Goal: Information Seeking & Learning: Check status

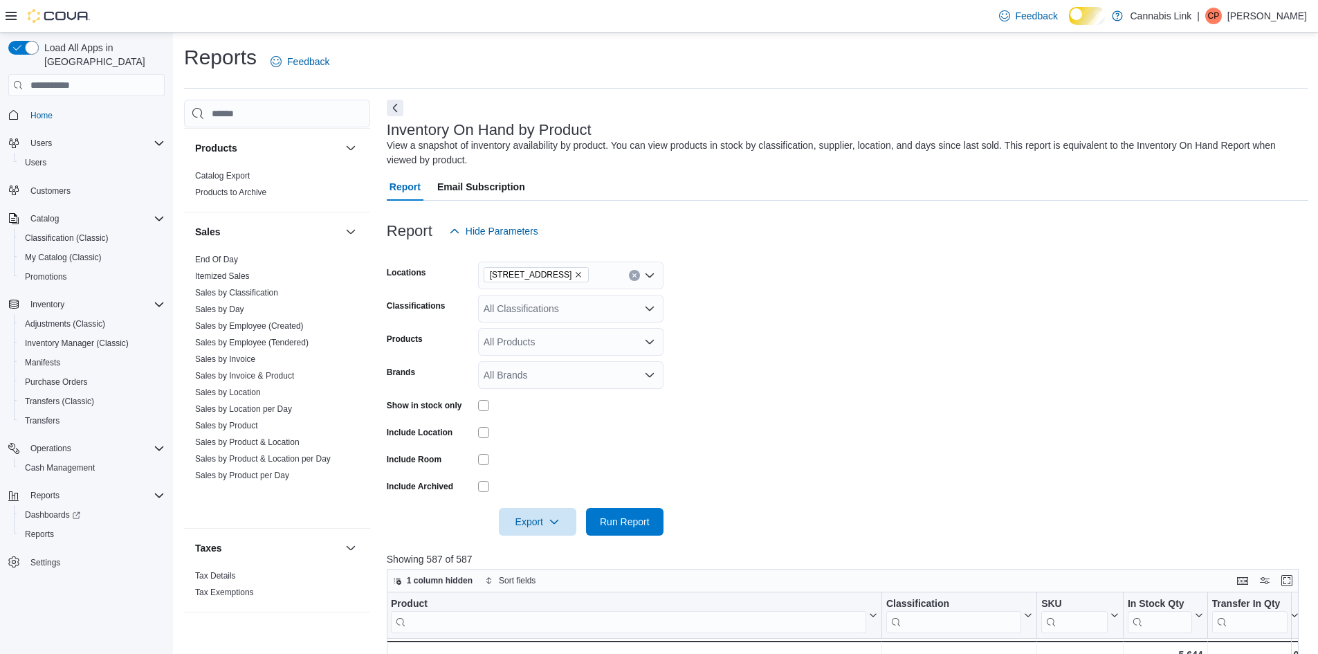
scroll to position [870, 0]
click at [271, 372] on link "Sales by Invoice & Product" at bounding box center [244, 368] width 99 height 10
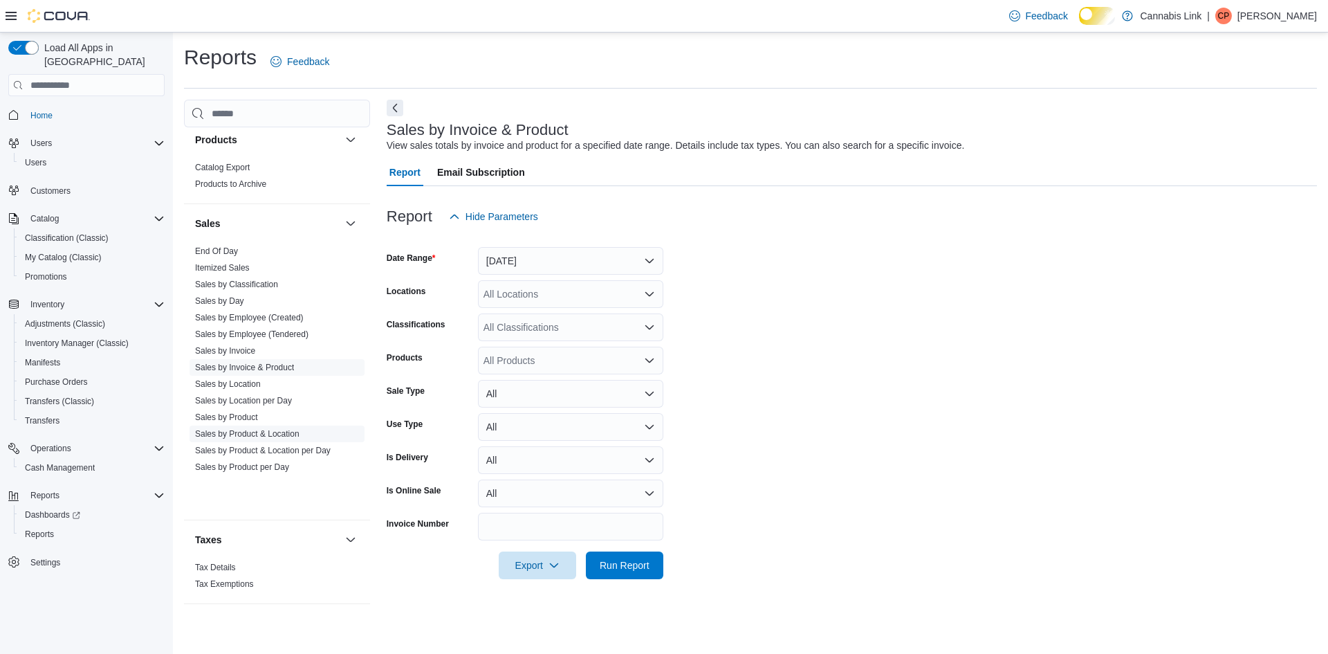
click at [300, 439] on link "Sales by Product & Location" at bounding box center [247, 434] width 104 height 10
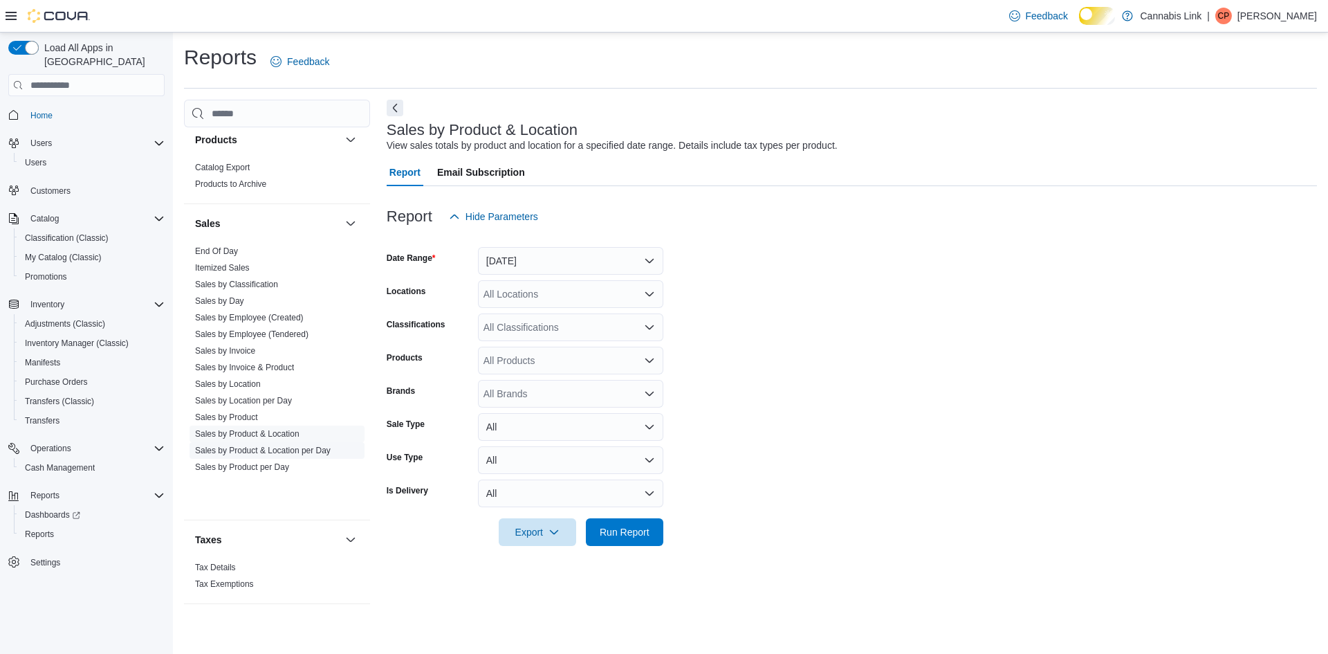
click at [316, 459] on span "Sales by Product & Location per Day" at bounding box center [277, 450] width 175 height 17
click at [316, 455] on link "Sales by Product & Location per Day" at bounding box center [263, 451] width 136 height 10
click at [569, 292] on div "All Locations" at bounding box center [570, 294] width 185 height 28
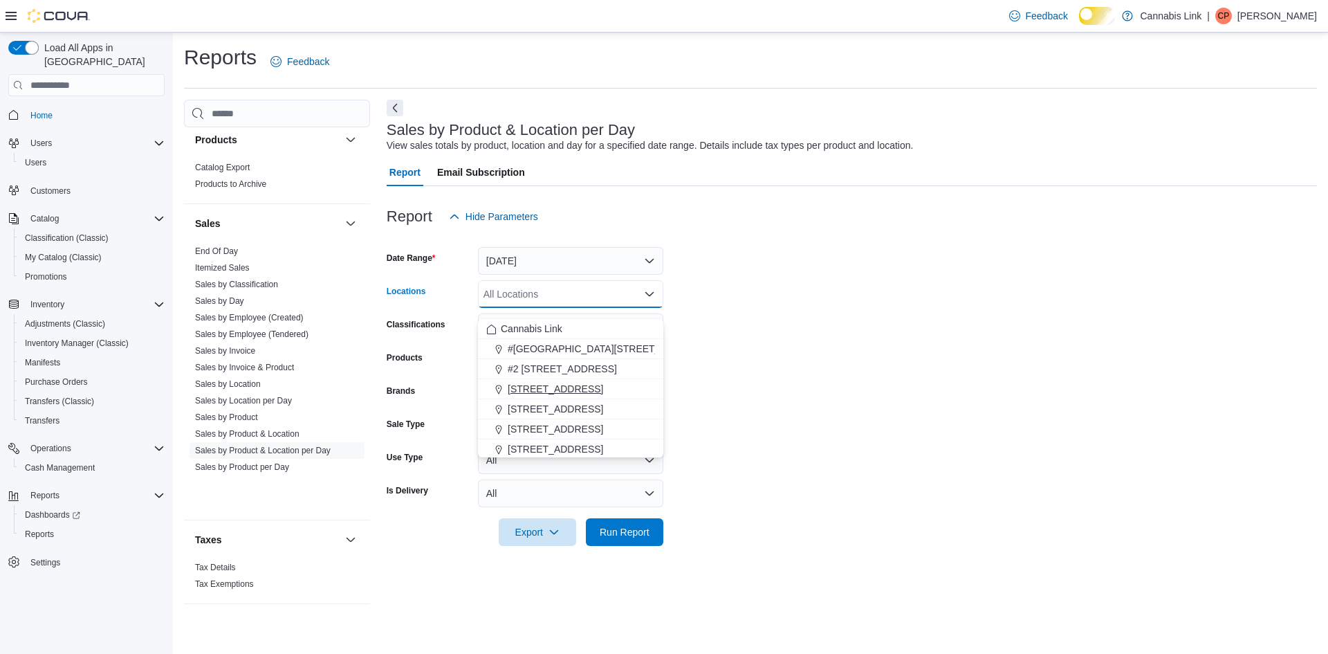
click at [585, 394] on span "1225 Wonderland Road North" at bounding box center [555, 389] width 95 height 14
click at [814, 347] on form "Date Range Yesterday Locations 1225 Wonderland Road North Combo box. Selected. …" at bounding box center [852, 388] width 931 height 316
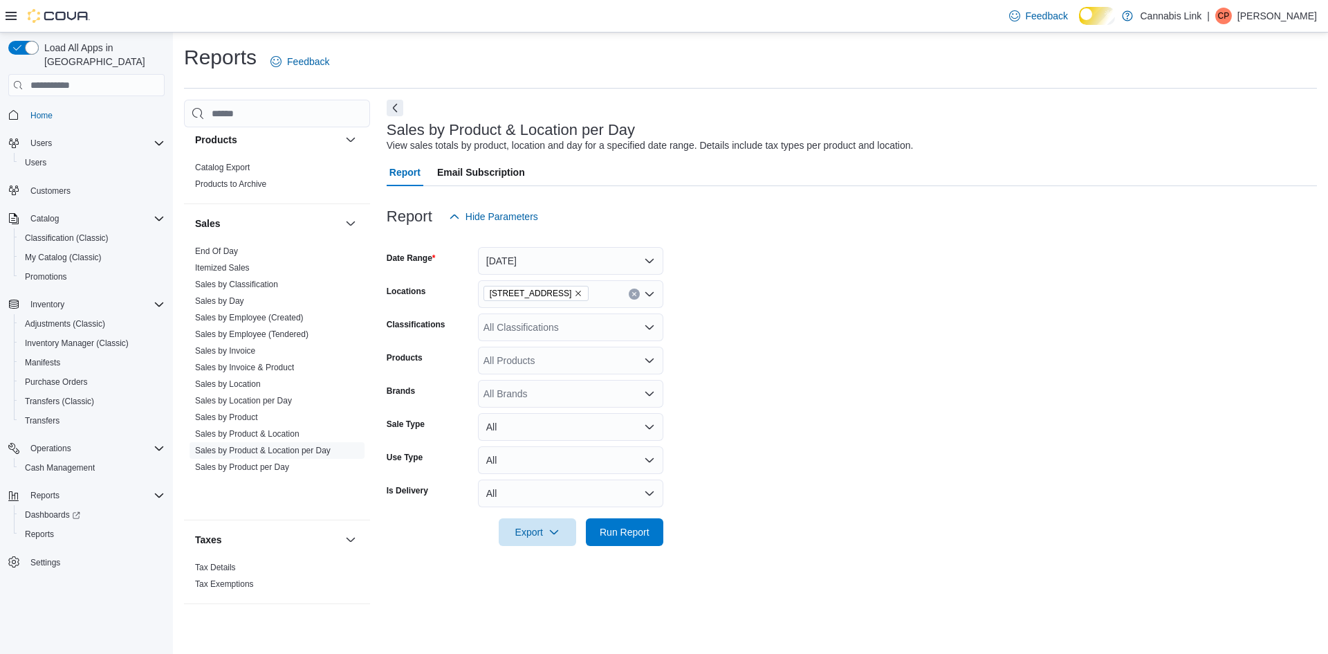
click at [585, 341] on div "All Classifications" at bounding box center [570, 327] width 185 height 28
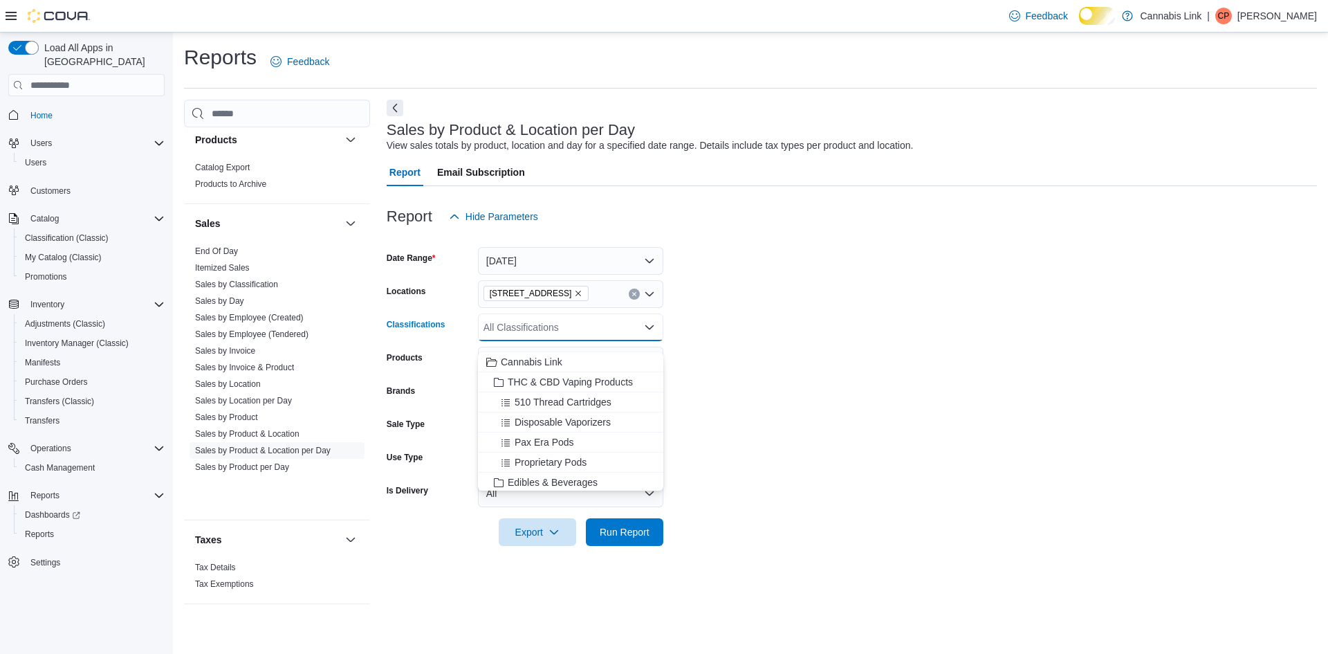
click at [733, 392] on form "Date Range Yesterday Locations 1225 Wonderland Road North Classifications All C…" at bounding box center [852, 388] width 931 height 316
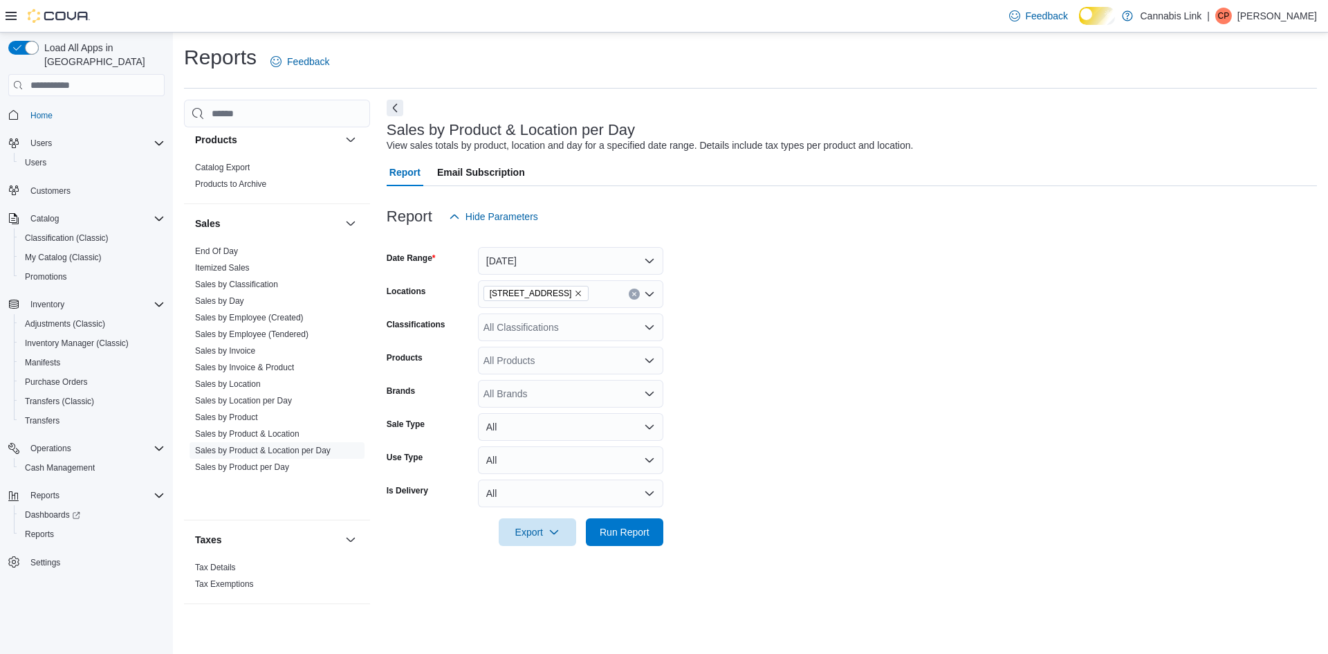
click at [558, 339] on div "All Classifications" at bounding box center [570, 327] width 185 height 28
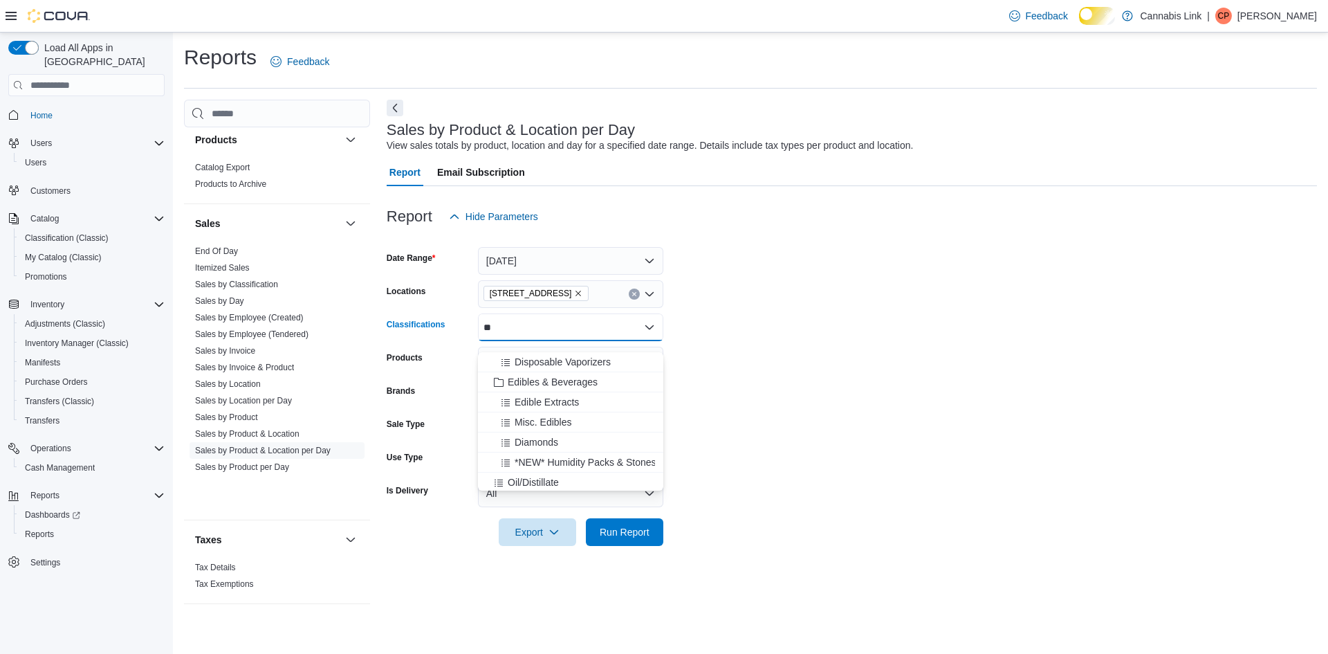
type input "*"
click at [753, 350] on form "Date Range Yesterday Locations 1225 Wonderland Road North Classifications All C…" at bounding box center [852, 388] width 931 height 316
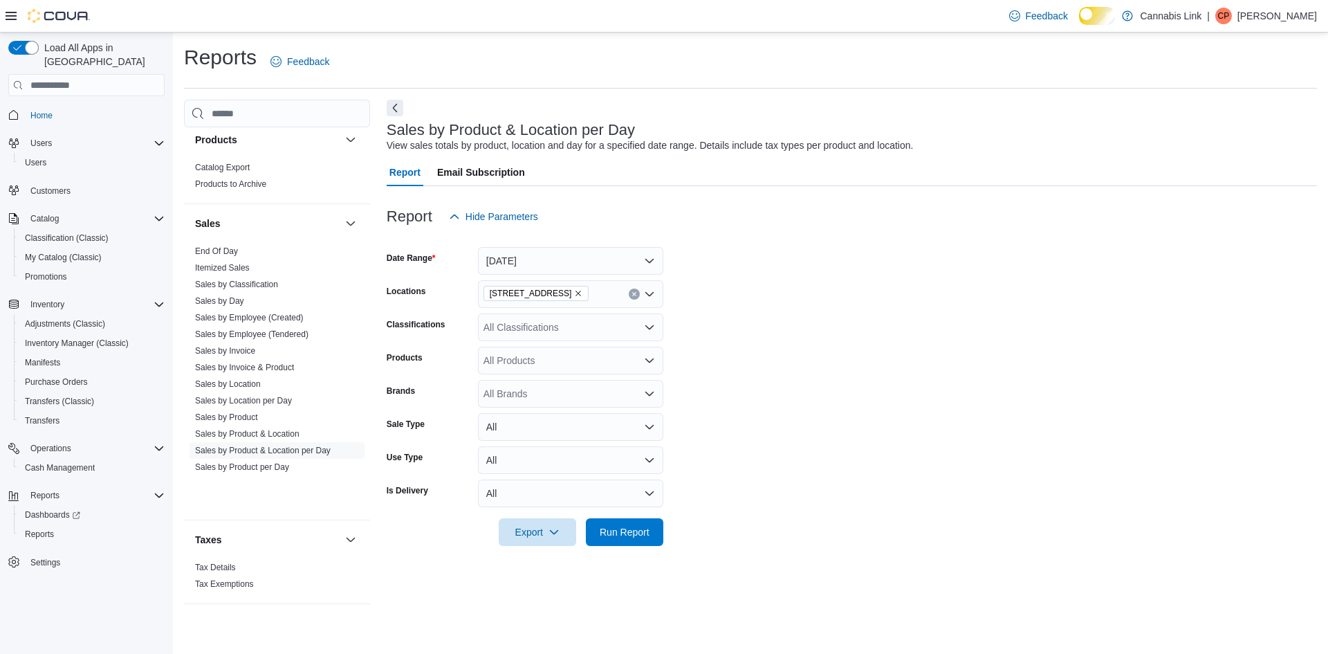
click at [610, 374] on div "All Products" at bounding box center [570, 361] width 185 height 28
click at [967, 418] on form "Date Range Yesterday Locations 1225 Wonderland Road North Classifications All C…" at bounding box center [852, 388] width 931 height 316
click at [572, 408] on div "All Brands" at bounding box center [570, 394] width 185 height 28
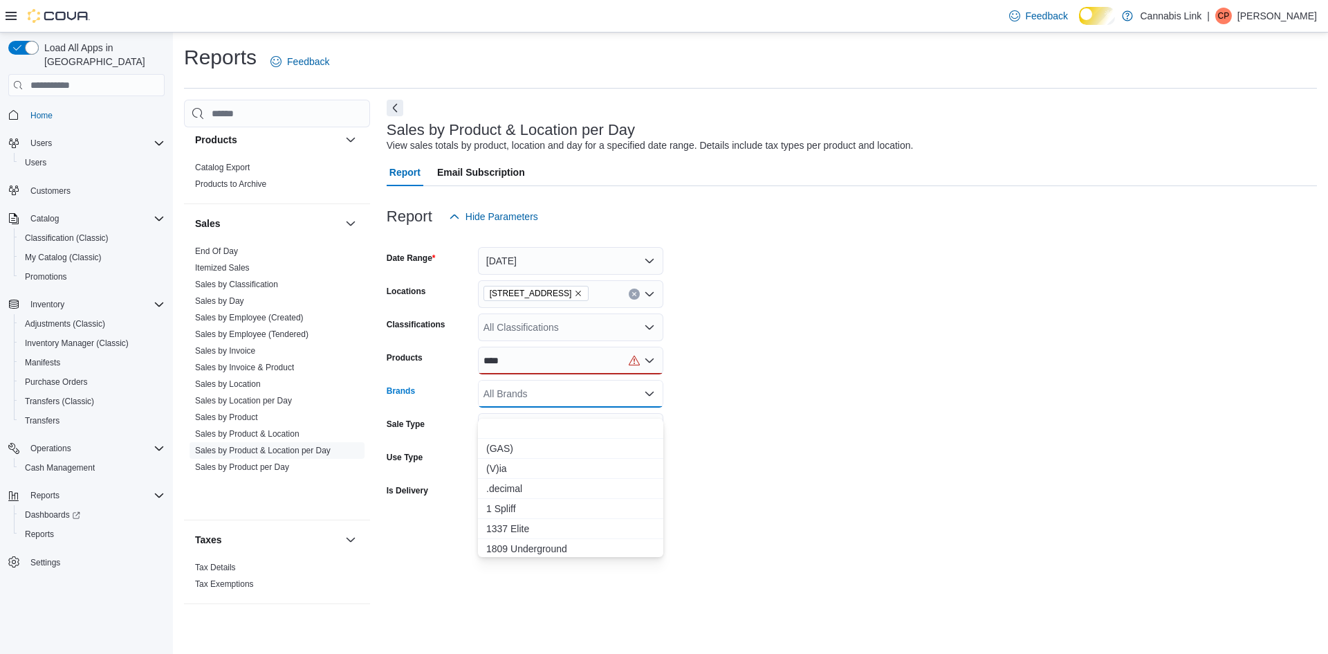
click at [619, 374] on div "****" at bounding box center [570, 361] width 185 height 28
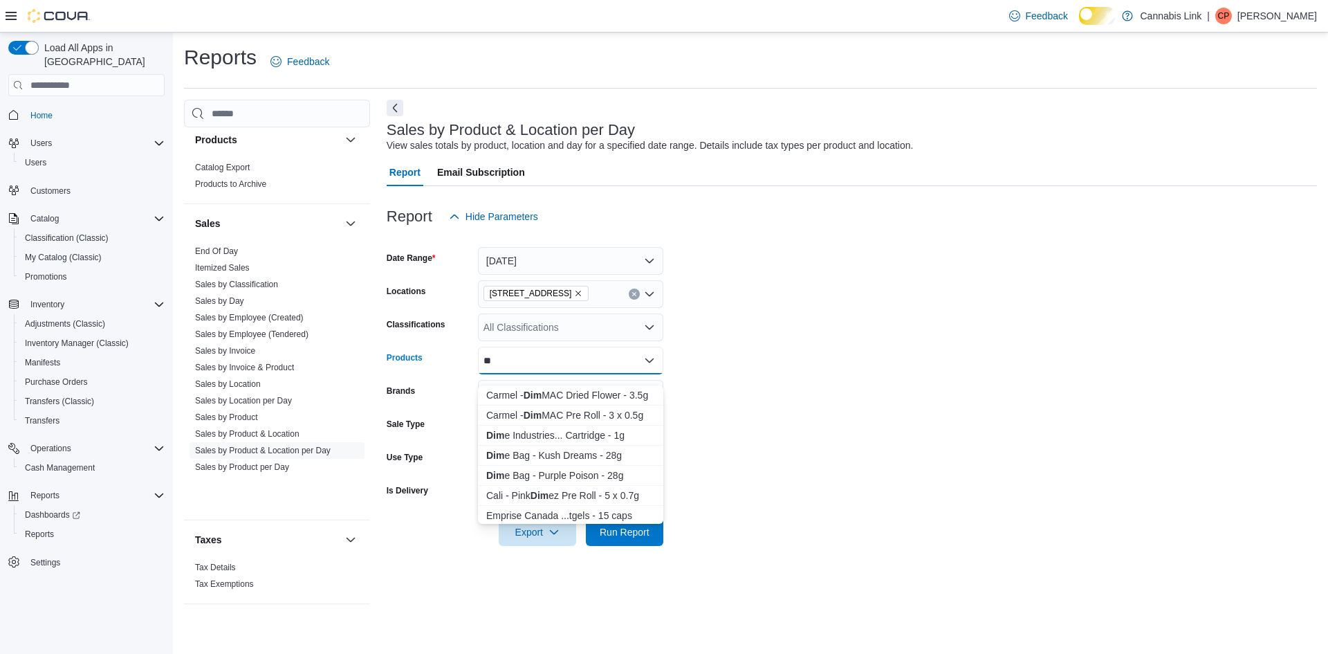
type input "*"
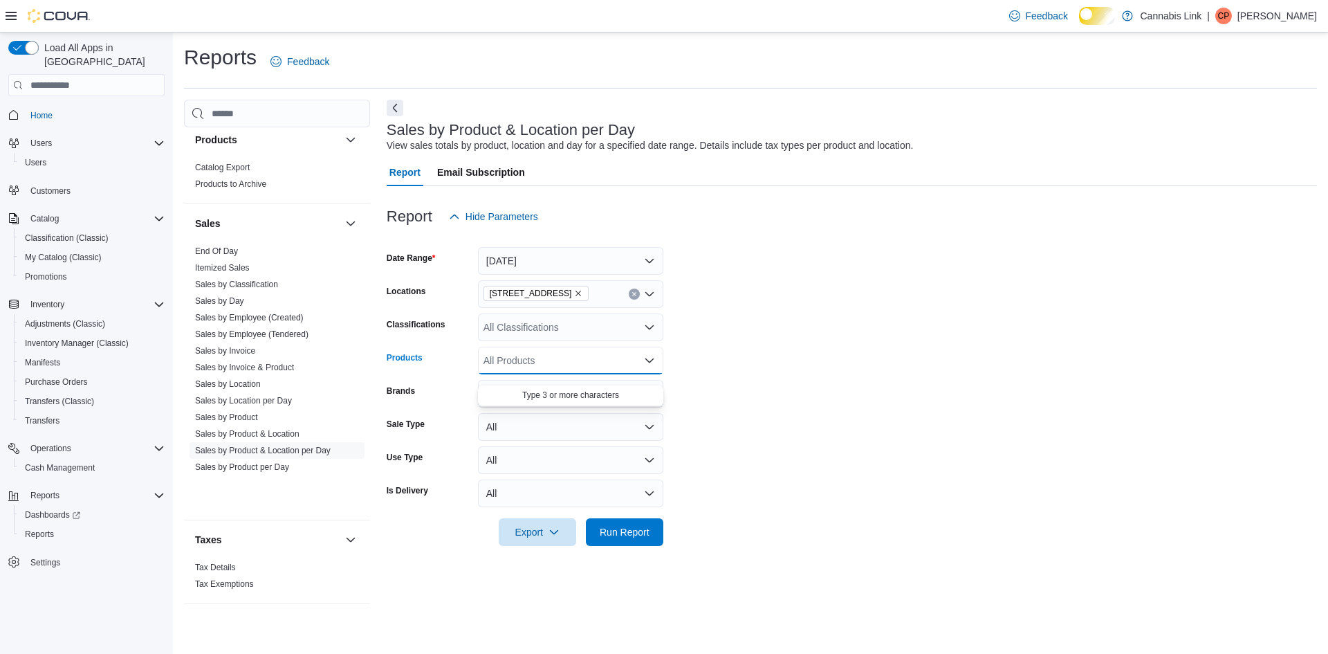
click at [717, 372] on form "Date Range Yesterday Locations 1225 Wonderland Road North Classifications All C…" at bounding box center [852, 388] width 931 height 316
click at [601, 397] on div "All Brands" at bounding box center [570, 394] width 185 height 28
type input "****"
click at [522, 423] on span "Dime Bag" at bounding box center [570, 428] width 169 height 14
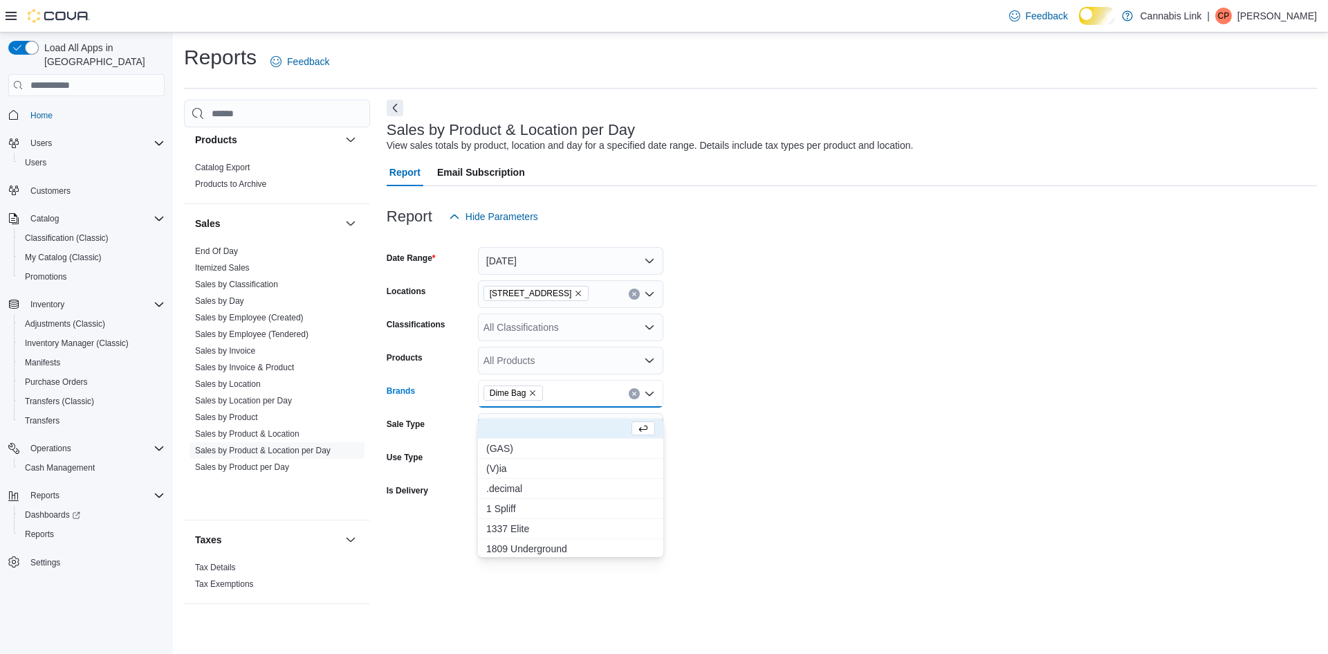
click at [836, 398] on form "Date Range Yesterday Locations 1225 Wonderland Road North Classifications All C…" at bounding box center [852, 388] width 931 height 316
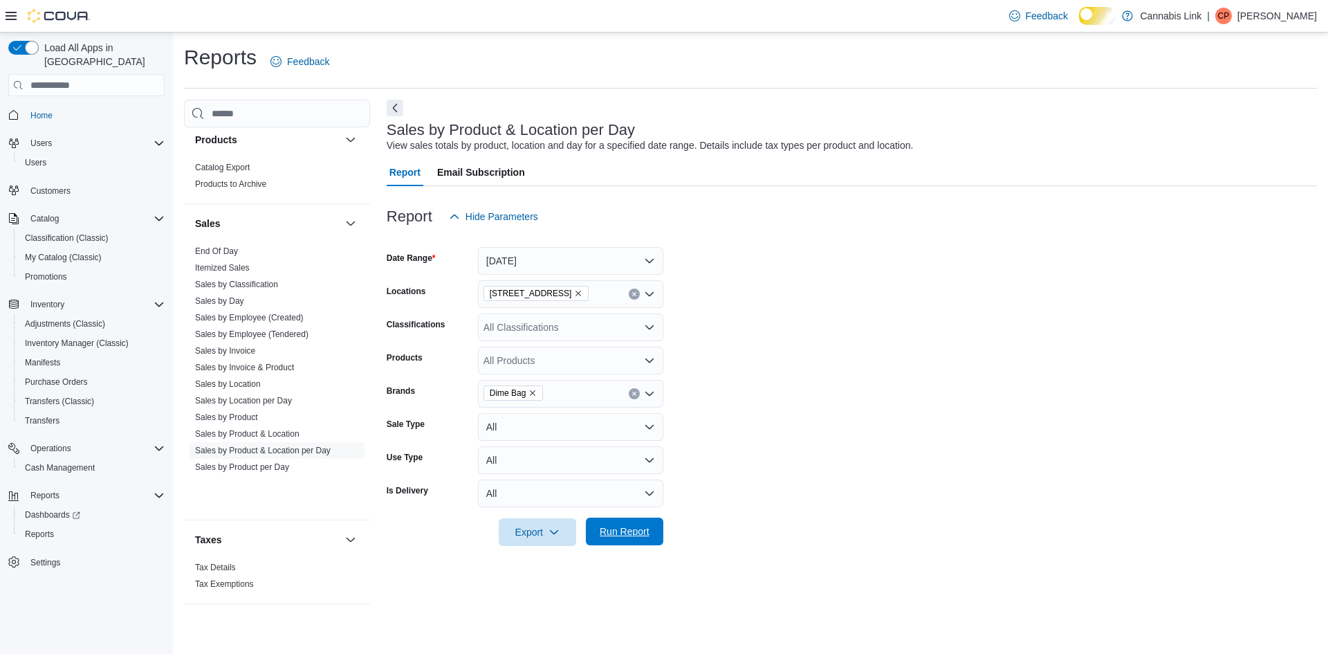
click at [641, 534] on span "Run Report" at bounding box center [624, 532] width 61 height 28
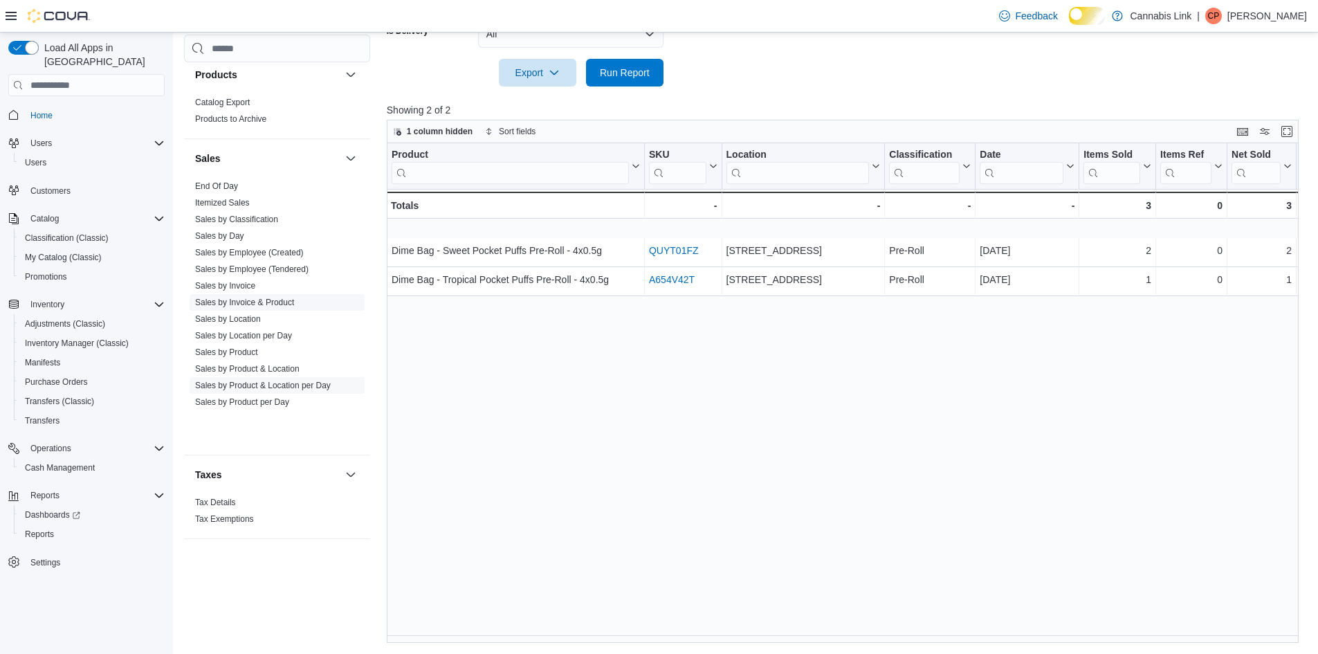
click at [273, 307] on link "Sales by Invoice & Product" at bounding box center [244, 303] width 99 height 10
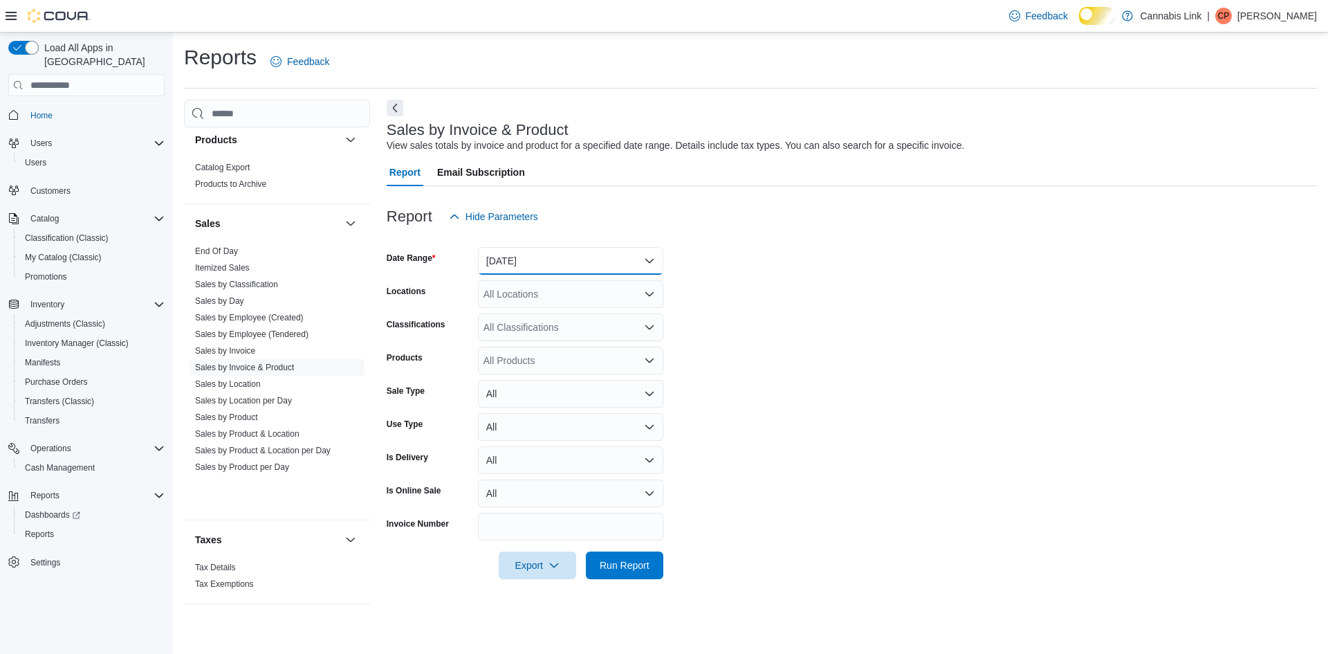
click at [565, 268] on button "Yesterday" at bounding box center [570, 261] width 185 height 28
drag, startPoint x: 825, startPoint y: 259, endPoint x: 715, endPoint y: 289, distance: 114.0
click at [826, 259] on form "Date Range Yesterday Locations All Locations Classifications All Classification…" at bounding box center [852, 404] width 931 height 349
click at [527, 308] on div "All Locations" at bounding box center [570, 294] width 185 height 28
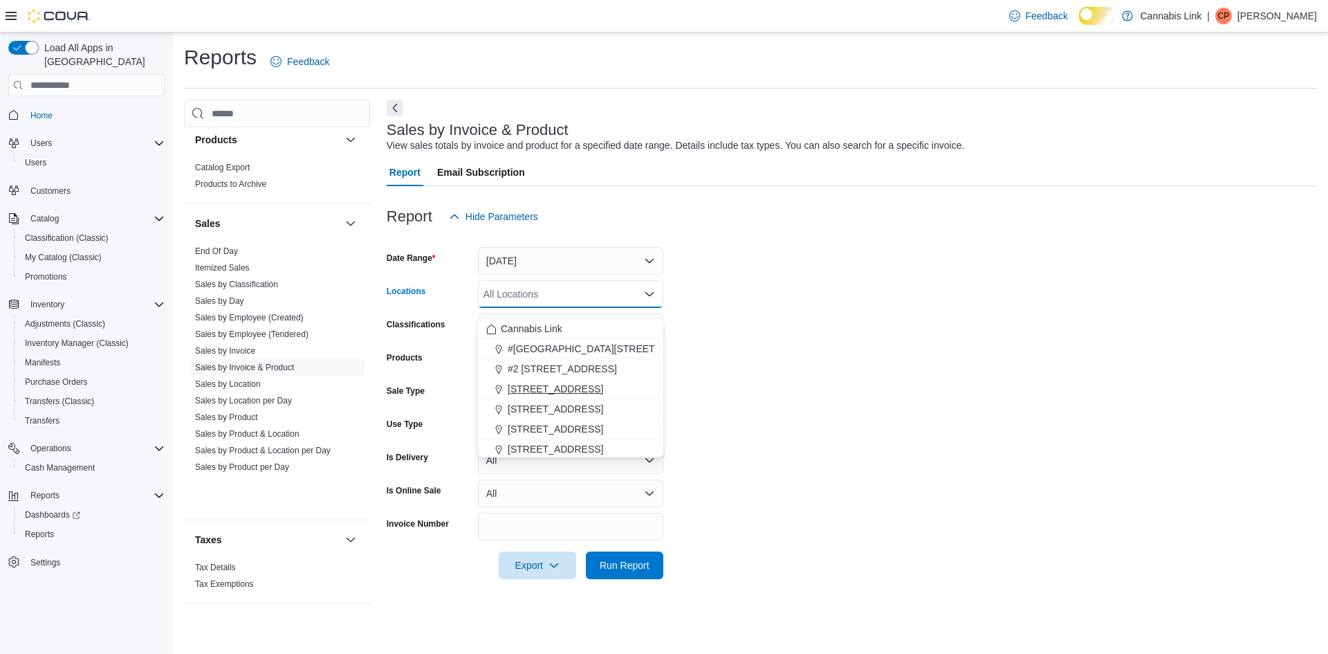
click at [575, 387] on span "1225 Wonderland Road North" at bounding box center [555, 389] width 95 height 14
click at [774, 355] on form "Date Range Yesterday Locations 1225 Wonderland Road North Combo box. Selected. …" at bounding box center [852, 404] width 931 height 349
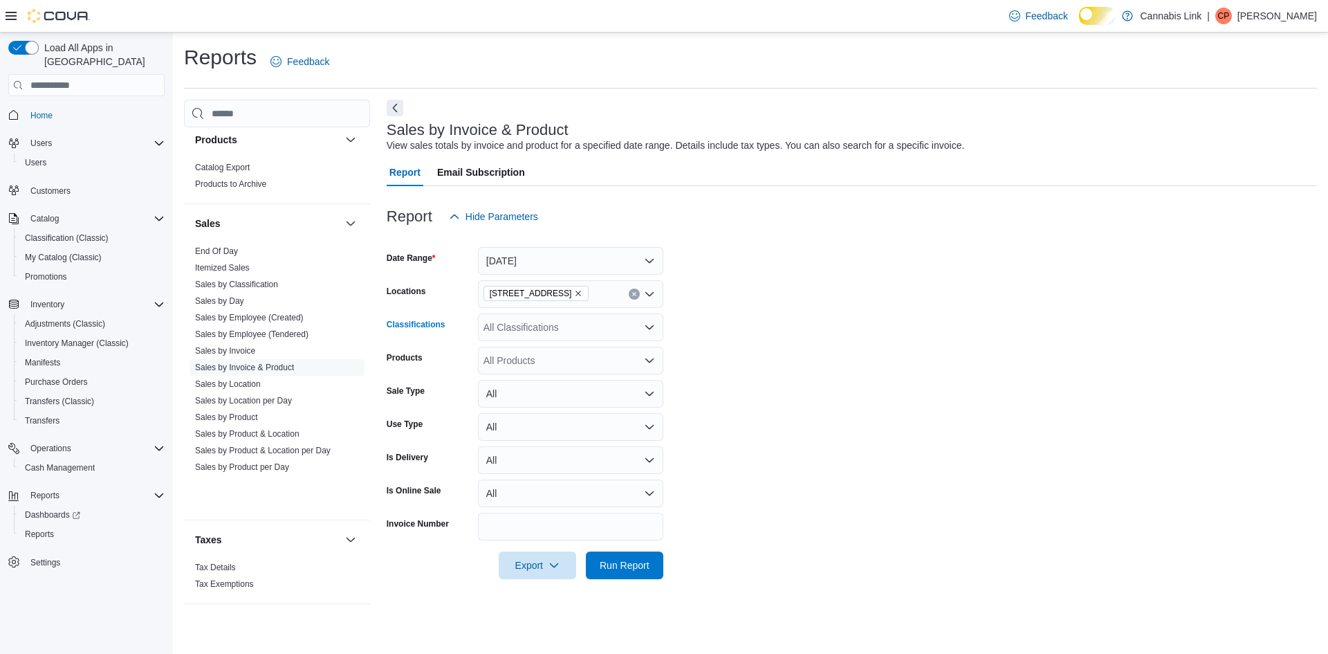
click at [563, 341] on div "All Classifications" at bounding box center [570, 327] width 185 height 28
click at [807, 353] on form "Date Range Yesterday Locations 1225 Wonderland Road North Classifications All C…" at bounding box center [852, 404] width 931 height 349
click at [522, 372] on div "All Products" at bounding box center [570, 361] width 185 height 28
click at [816, 369] on form "Date Range Yesterday Locations 1225 Wonderland Road North Classifications All C…" at bounding box center [852, 404] width 931 height 349
click at [623, 572] on span "Run Report" at bounding box center [625, 565] width 50 height 14
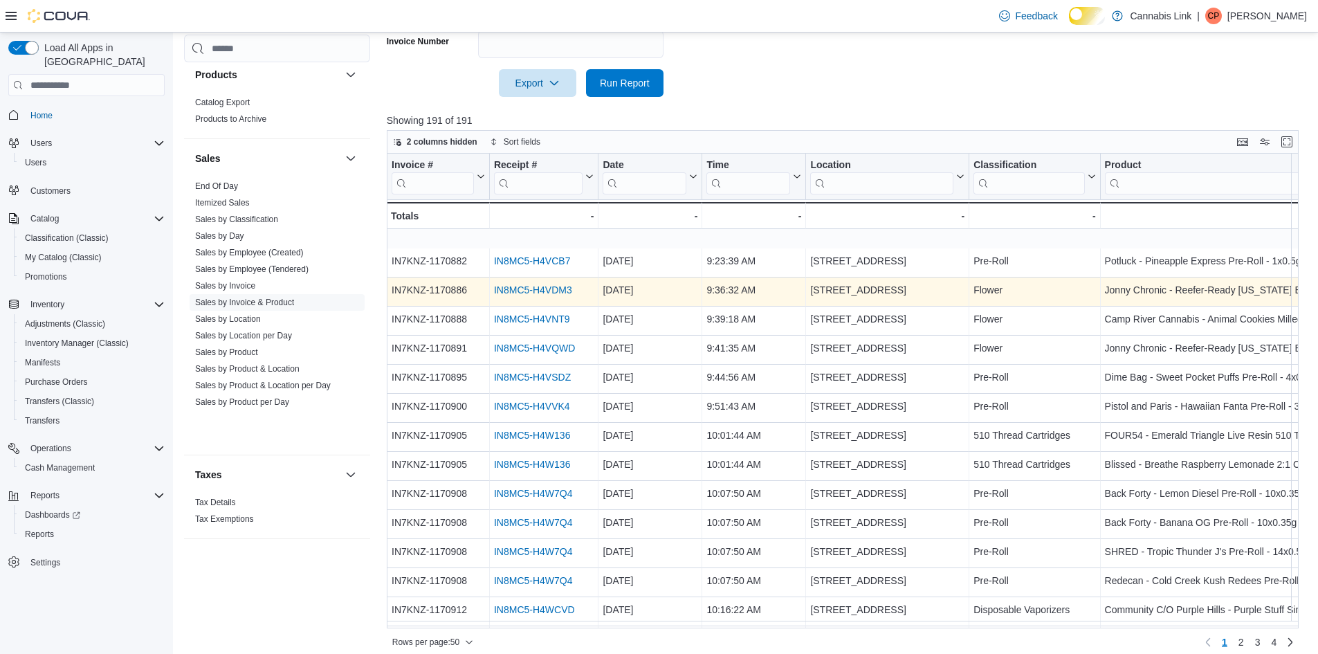
scroll to position [507, 0]
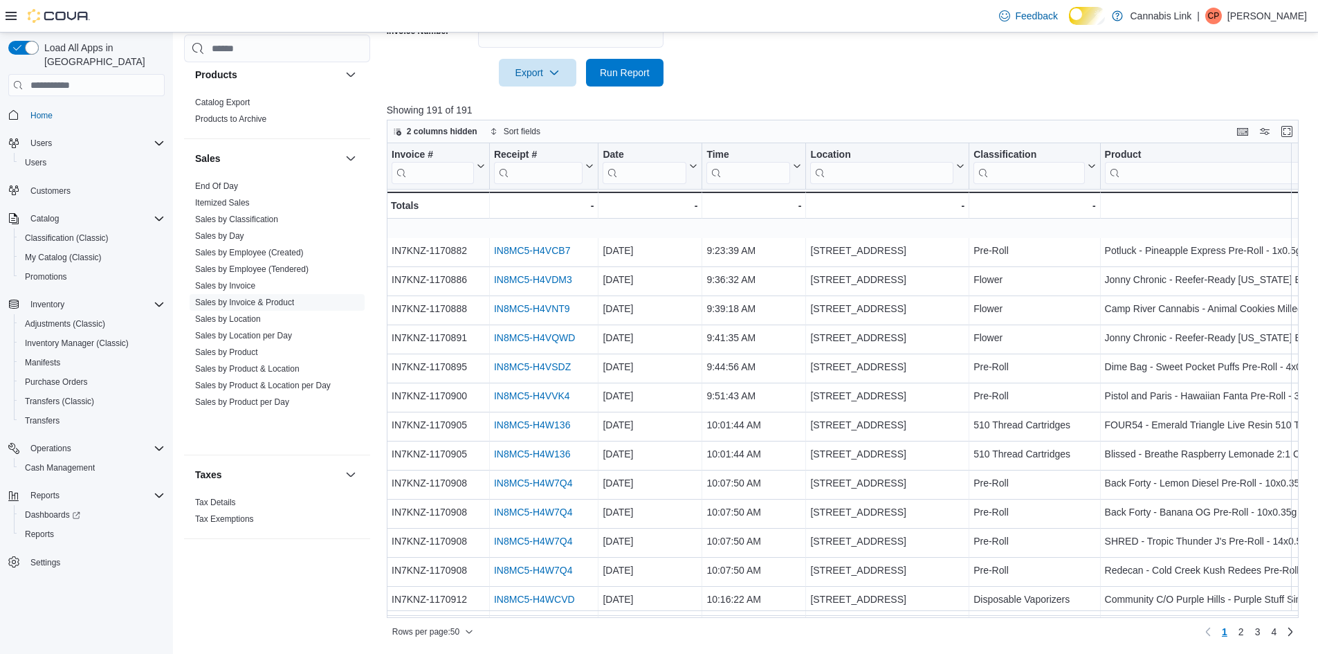
click at [1172, 184] on input "search" at bounding box center [1232, 173] width 257 height 22
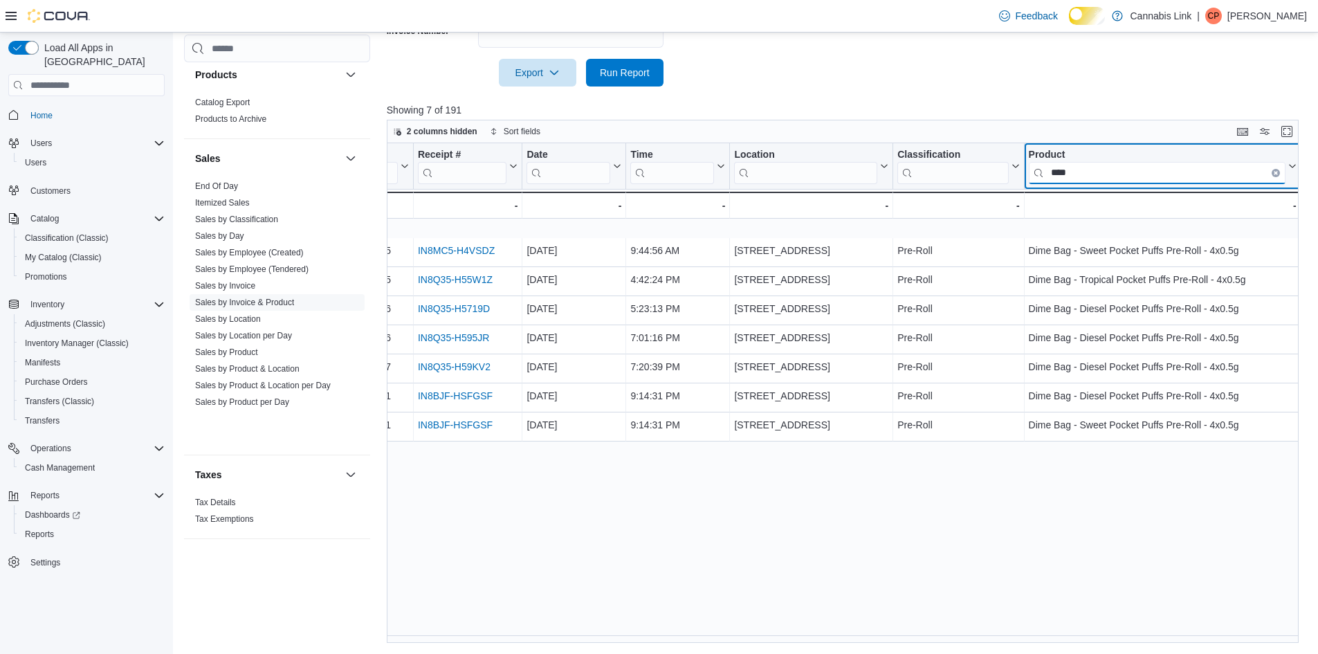
type input "****"
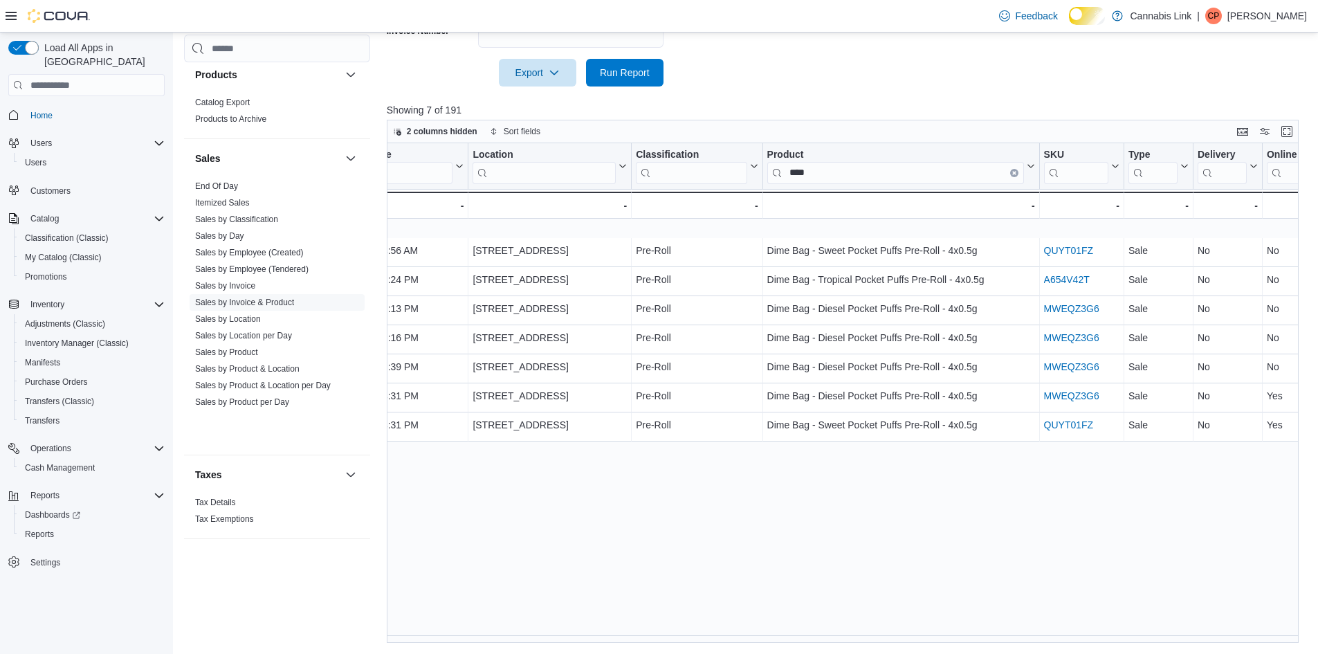
scroll to position [0, 295]
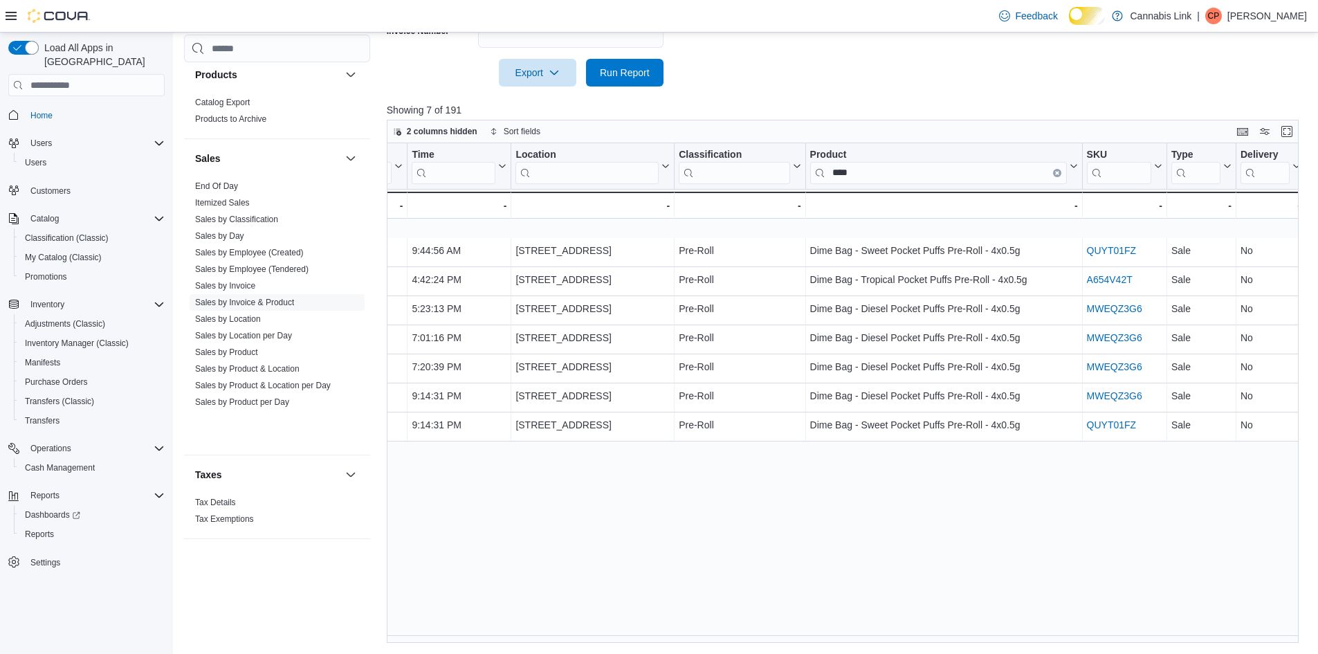
drag, startPoint x: 595, startPoint y: 595, endPoint x: 537, endPoint y: 592, distance: 58.2
click at [537, 592] on div "Invoice # Click to view column header actions Receipt # Click to view column he…" at bounding box center [848, 393] width 922 height 500
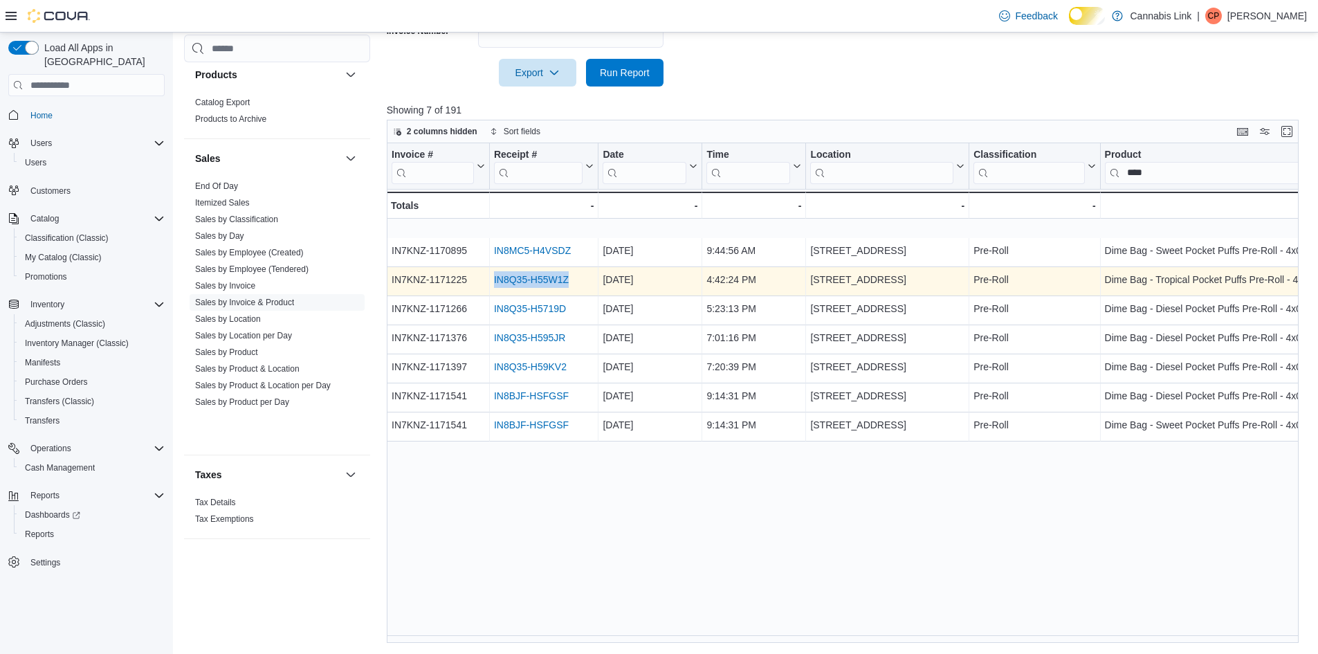
drag, startPoint x: 591, startPoint y: 277, endPoint x: 494, endPoint y: 284, distance: 97.2
click at [494, 284] on div "IN8Q35-H55W1Z" at bounding box center [544, 279] width 100 height 17
copy link "IN8Q35-H55W1Z"
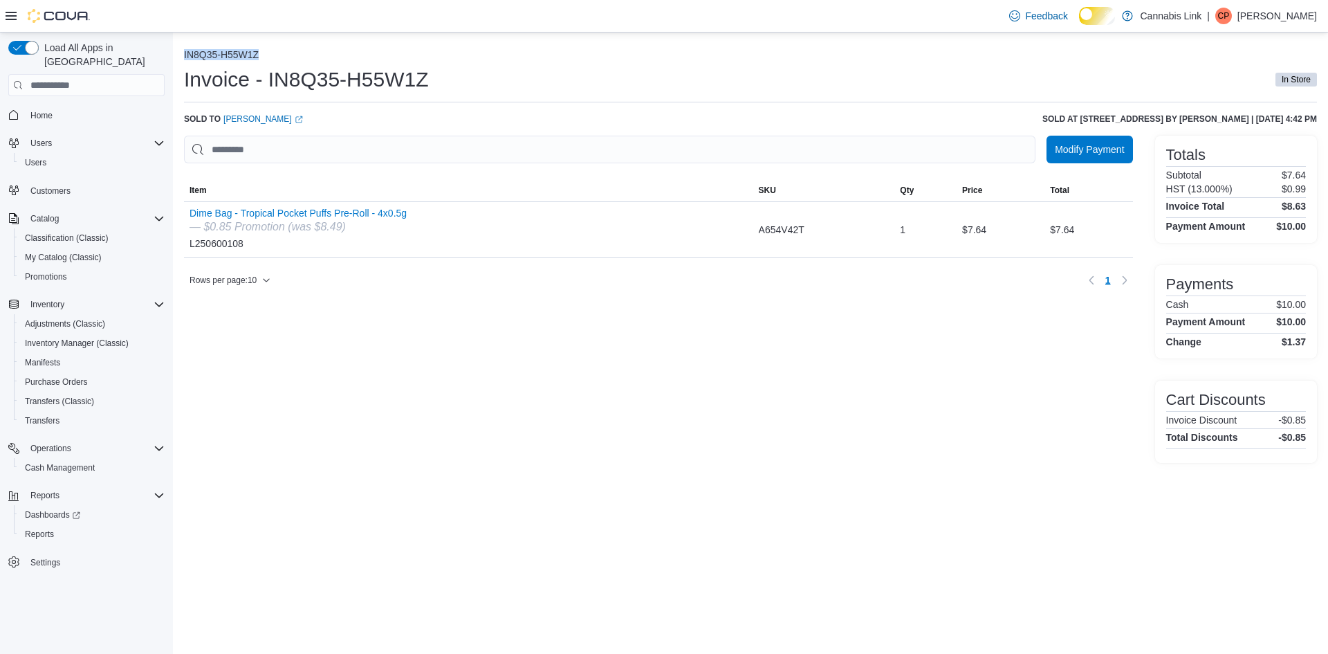
drag, startPoint x: 290, startPoint y: 59, endPoint x: 183, endPoint y: 53, distance: 106.7
click at [183, 53] on div "IN8Q35-H55W1Z Invoice - IN8Q35-H55W1Z In Store Sold to Cam Sharpe (opens in a n…" at bounding box center [751, 253] width 1156 height 441
copy button "IN8Q35-H55W1Z"
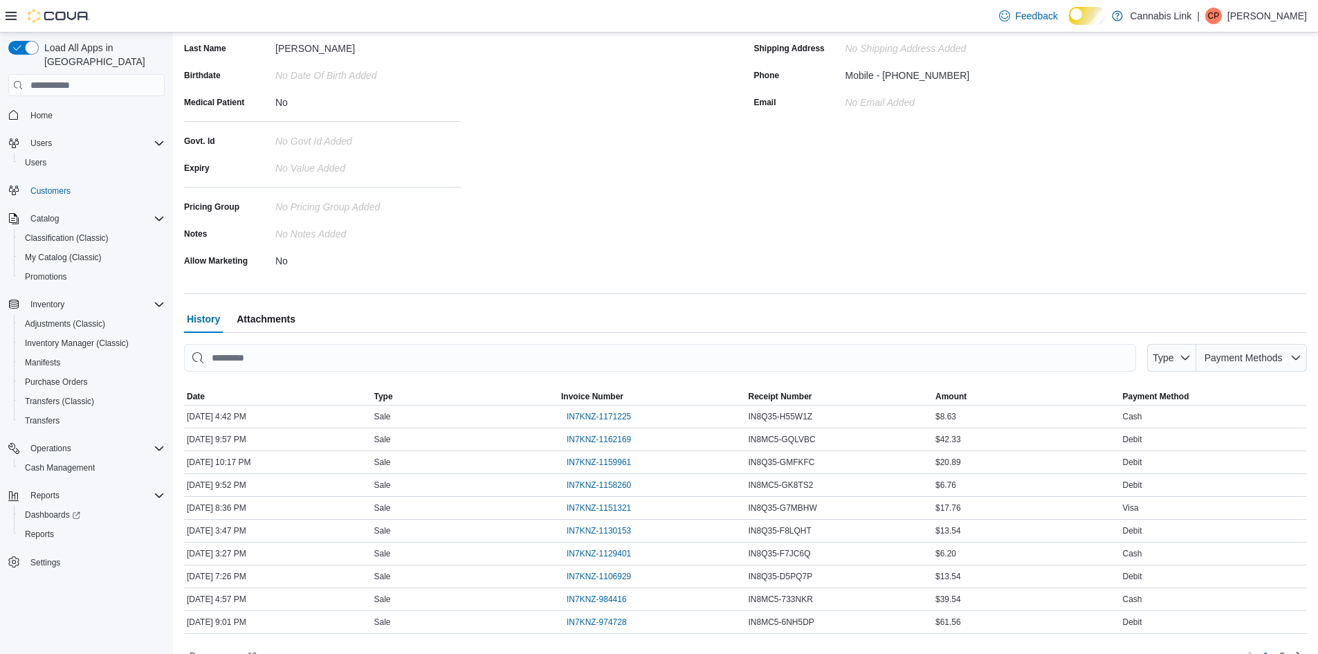
scroll to position [192, 0]
drag, startPoint x: 632, startPoint y: 455, endPoint x: 962, endPoint y: 262, distance: 382.1
click at [965, 260] on div "Address No Address added Shipping Address No Shipping Address added Phone Mobil…" at bounding box center [1031, 140] width 554 height 261
click at [631, 445] on span "IN7KNZ-1162169" at bounding box center [599, 439] width 64 height 11
click at [625, 468] on span "IN7KNZ-1159961" at bounding box center [599, 462] width 64 height 11
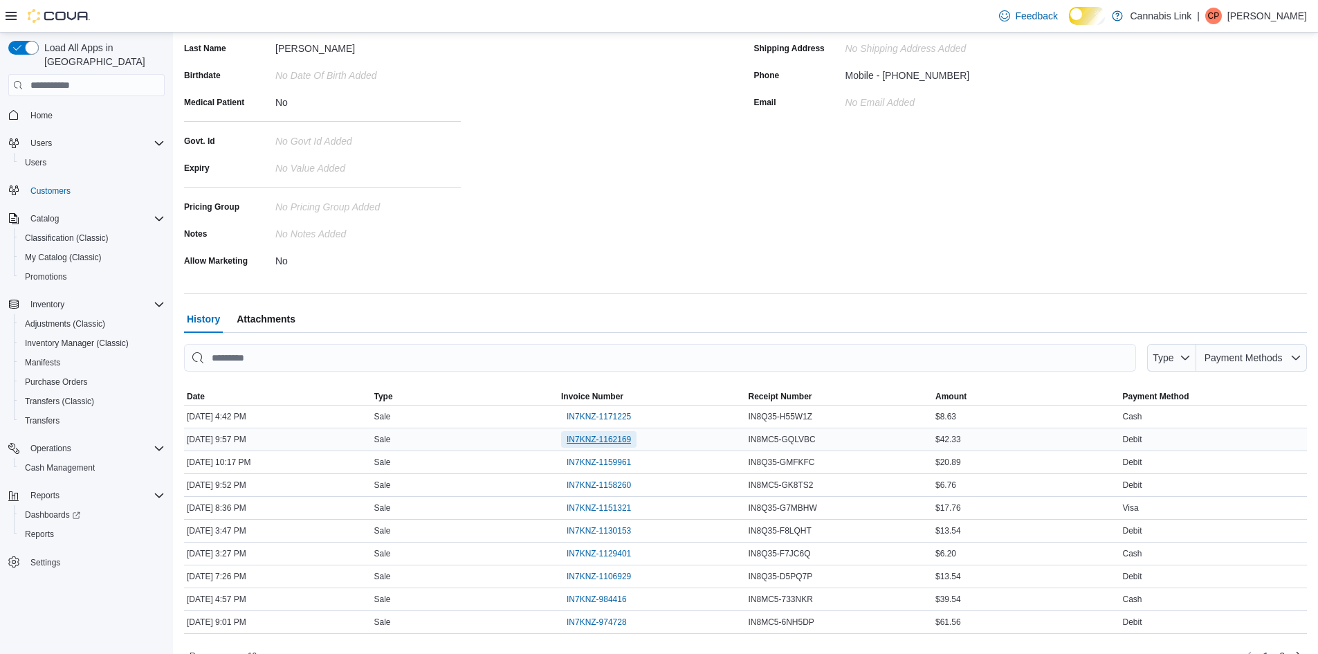
click at [631, 442] on span "IN7KNZ-1162169" at bounding box center [599, 439] width 64 height 17
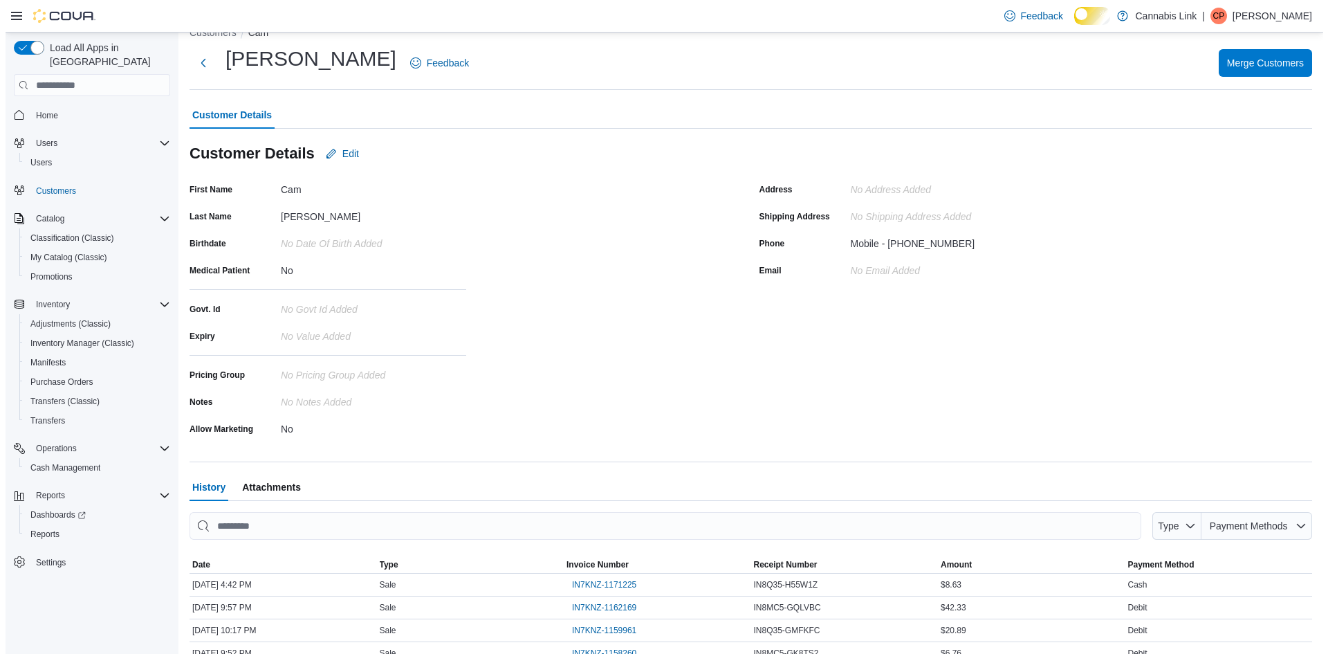
scroll to position [0, 0]
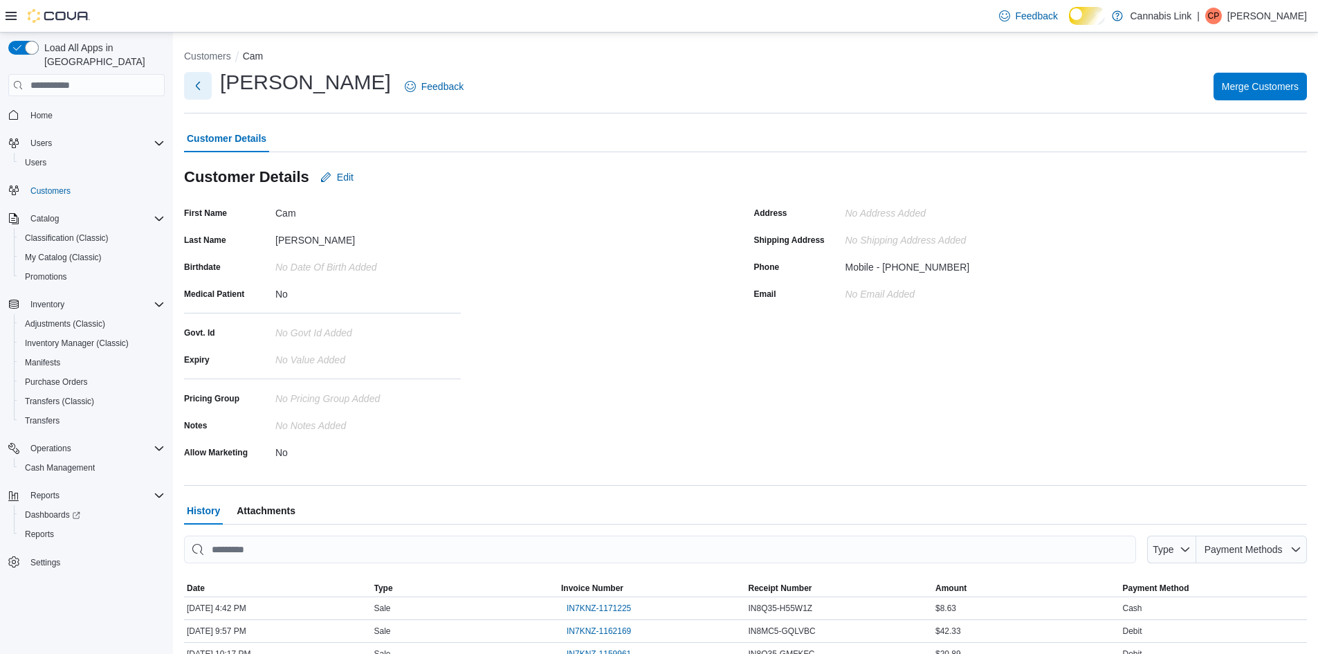
click at [192, 85] on button "Next" at bounding box center [198, 86] width 28 height 28
